Goal: Answer question/provide support

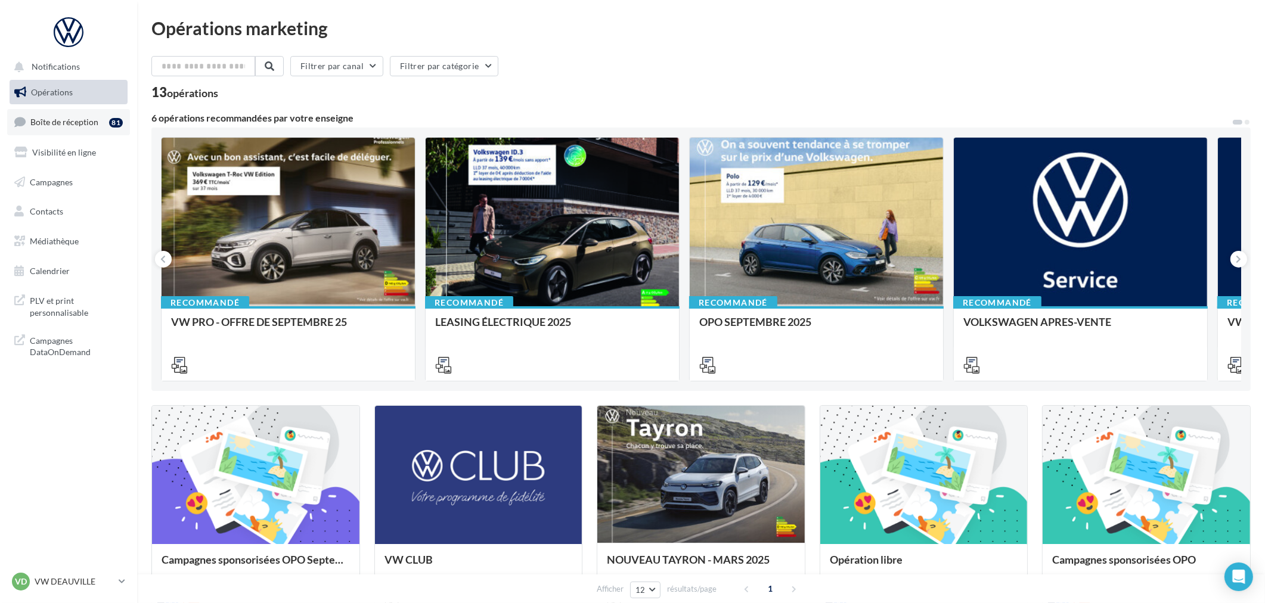
click at [63, 110] on link "Boîte de réception 81" at bounding box center [68, 122] width 123 height 26
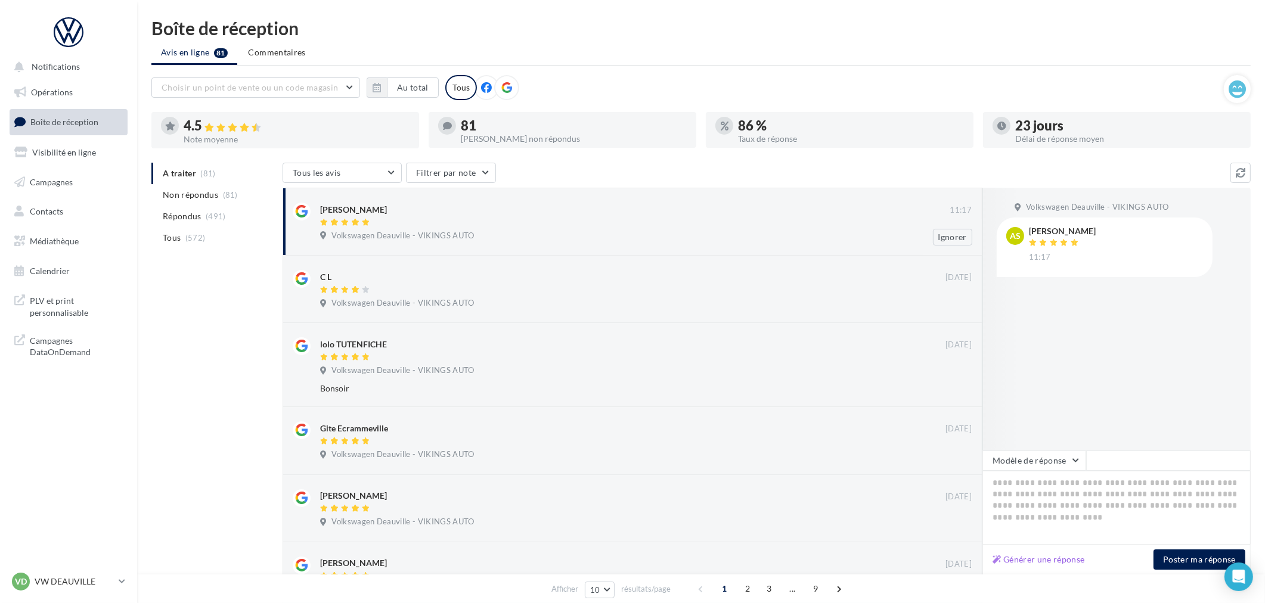
click at [373, 231] on span "Volkswagen Deauville - VIKINGS AUTO" at bounding box center [403, 236] width 143 height 11
click at [1027, 460] on button "Modèle de réponse" at bounding box center [1035, 461] width 104 height 20
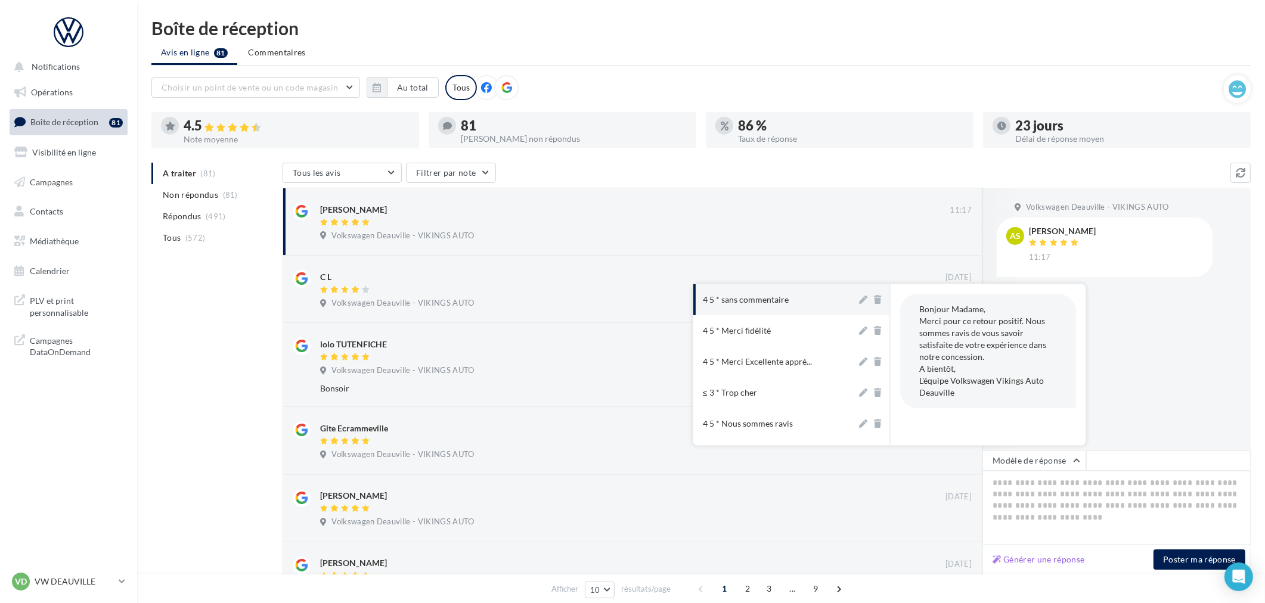
click at [754, 299] on div "4 5 * sans commentaire" at bounding box center [746, 300] width 86 height 12
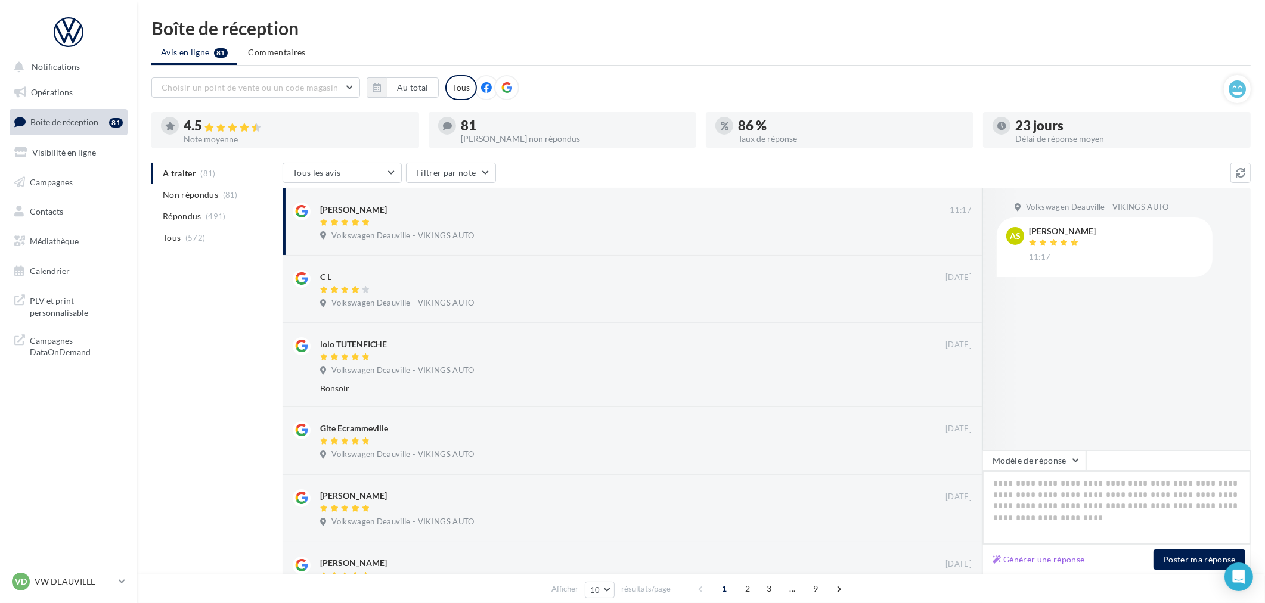
type textarea "**********"
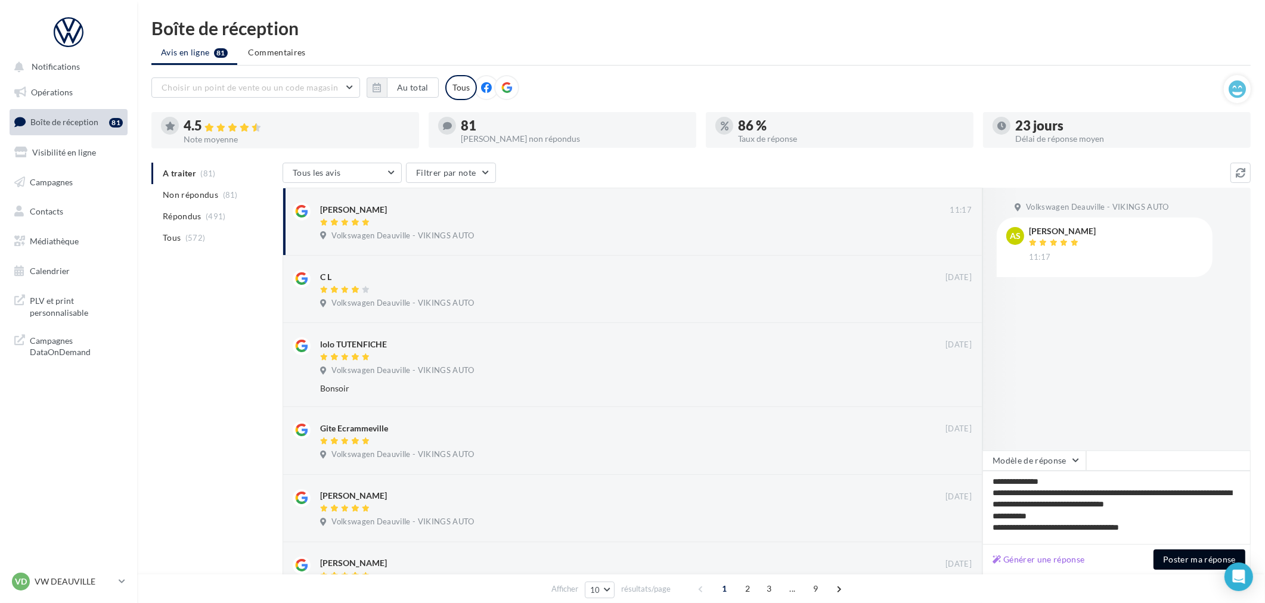
click at [1199, 553] on button "Poster ma réponse" at bounding box center [1200, 560] width 92 height 20
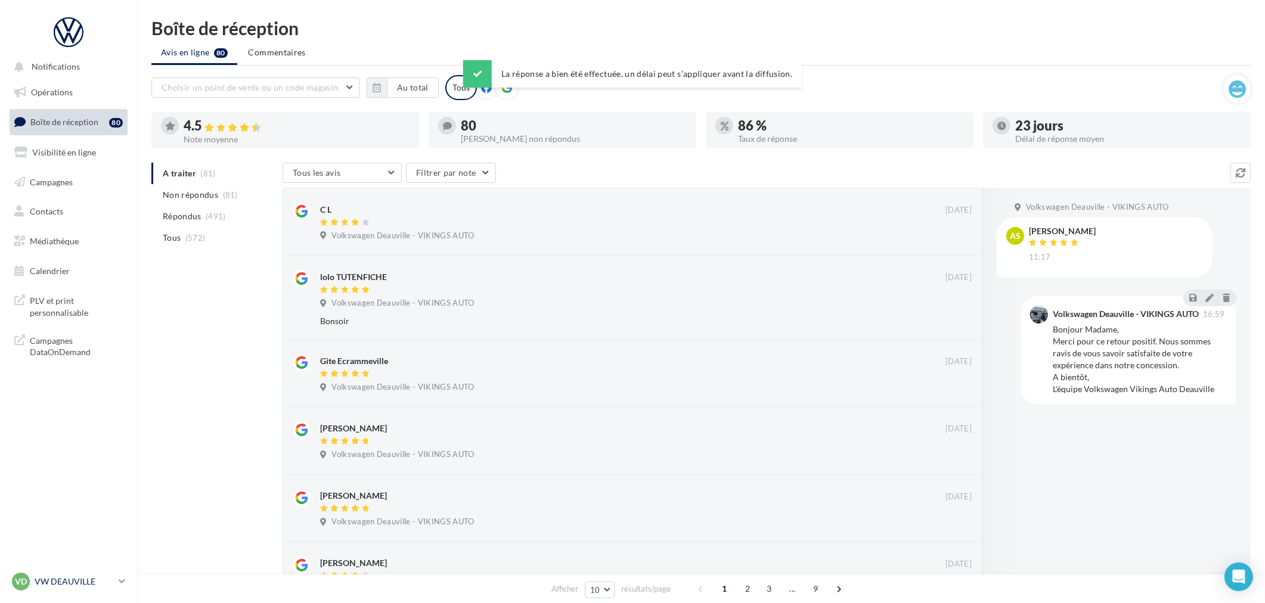
click at [88, 578] on p "VW DEAUVILLE" at bounding box center [74, 582] width 79 height 12
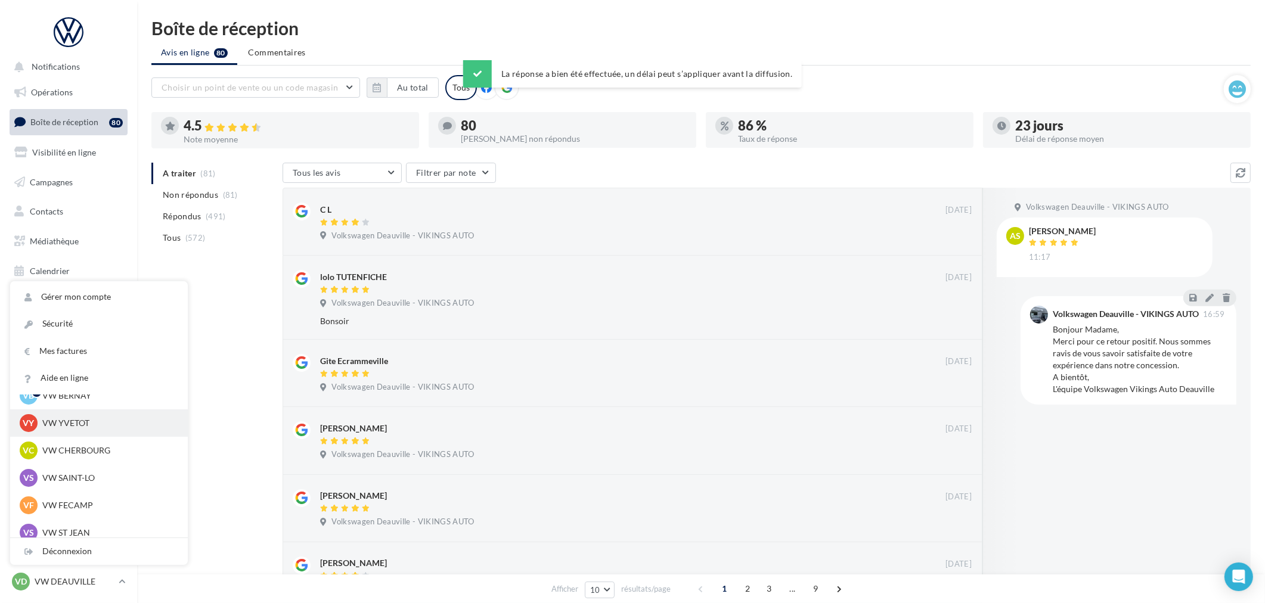
scroll to position [66, 0]
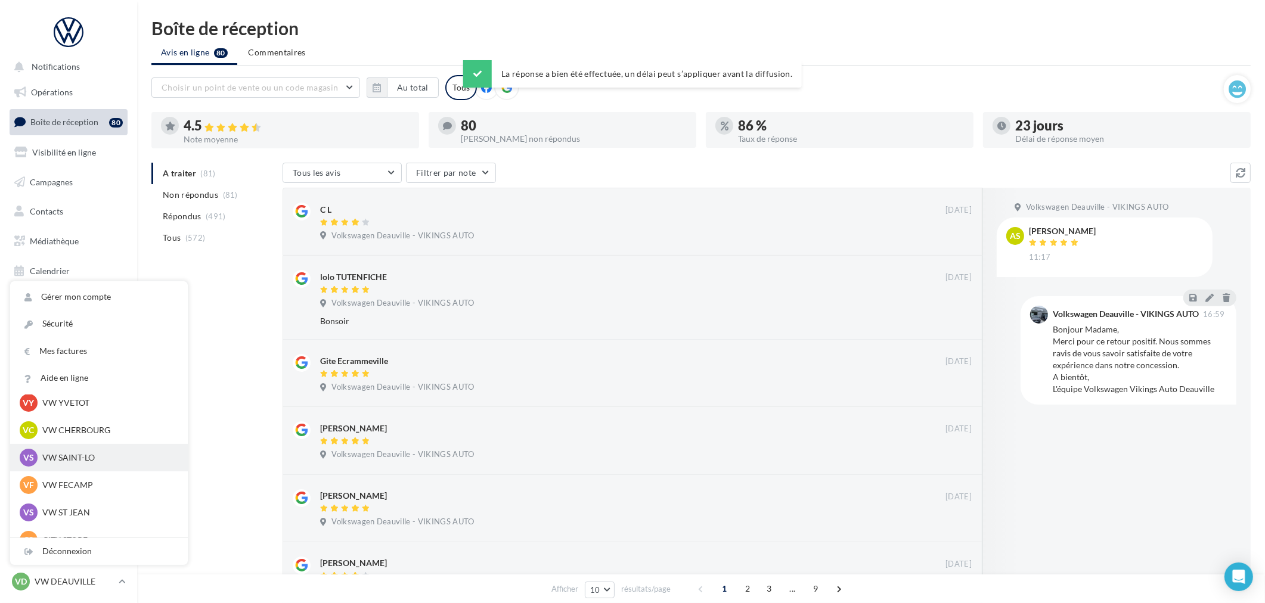
click at [100, 457] on p "VW SAINT-LO" at bounding box center [107, 458] width 131 height 12
